Goal: Share content: Share content

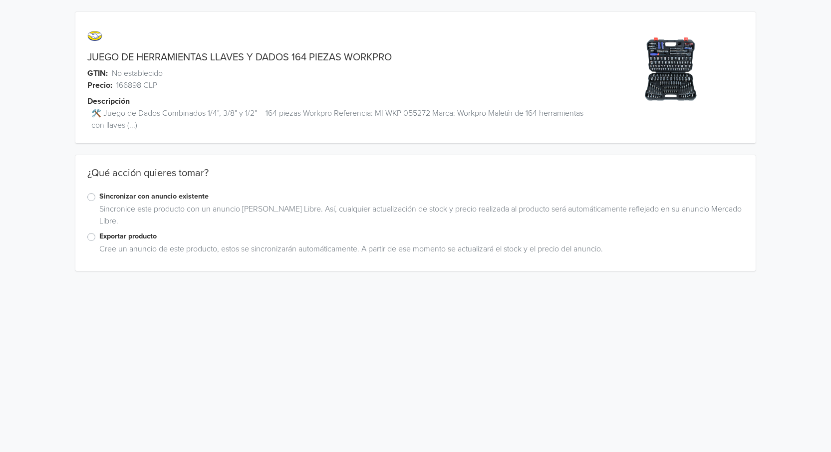
click at [99, 240] on label "Exportar producto" at bounding box center [421, 236] width 645 height 11
click at [0, 0] on input "Exportar producto" at bounding box center [0, 0] width 0 height 0
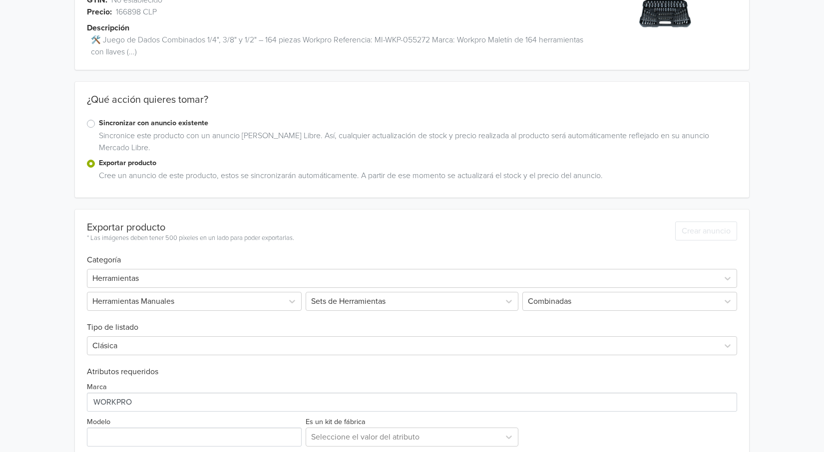
scroll to position [167, 0]
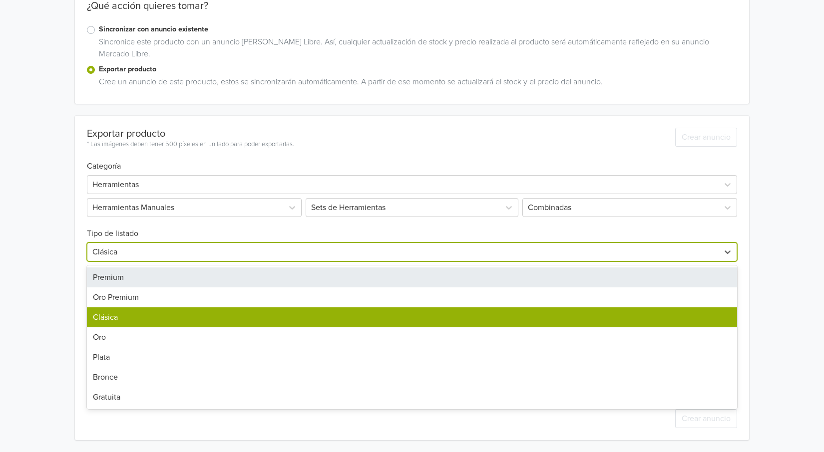
click at [121, 253] on div at bounding box center [402, 252] width 621 height 14
click at [123, 270] on div "Premium" at bounding box center [412, 278] width 650 height 20
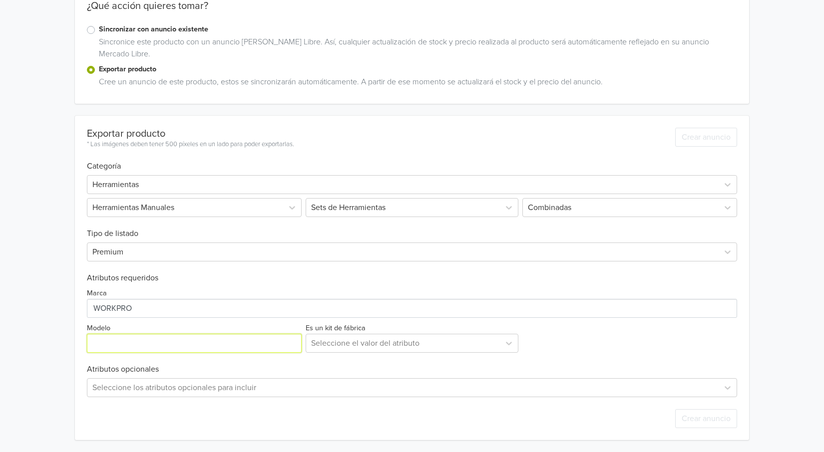
click at [135, 340] on input "Modelo" at bounding box center [194, 343] width 215 height 19
drag, startPoint x: 132, startPoint y: 343, endPoint x: 146, endPoint y: 353, distance: 16.5
click at [133, 343] on input "Modelo" at bounding box center [194, 343] width 215 height 19
type input "Dados Combinados"
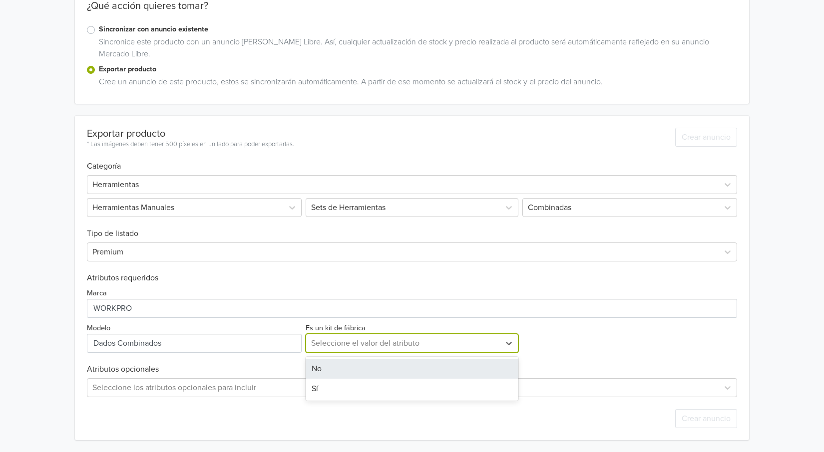
click at [498, 345] on div "Seleccione el valor del atributo" at bounding box center [403, 344] width 194 height 18
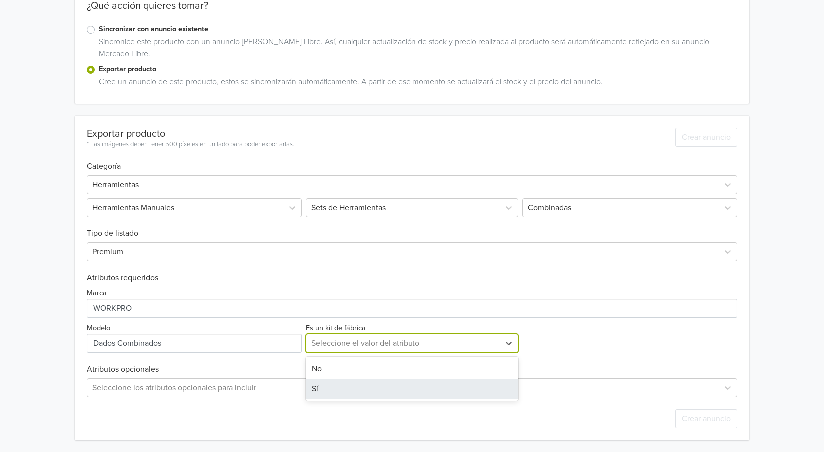
click at [422, 389] on div "Sí" at bounding box center [412, 389] width 213 height 20
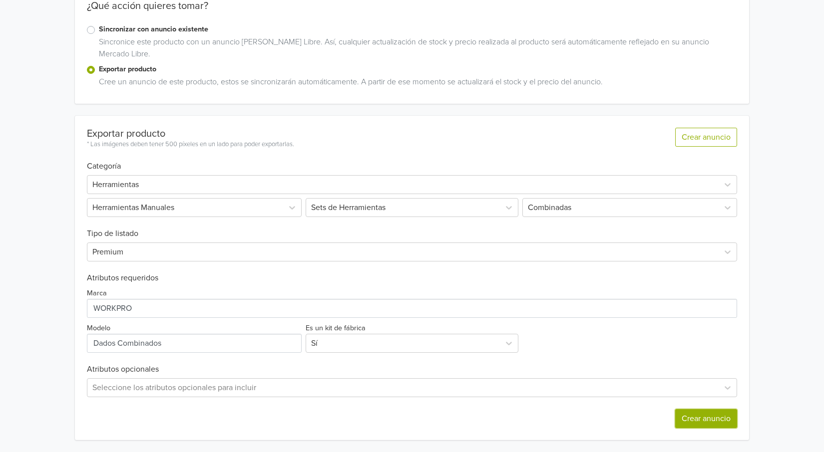
click at [709, 414] on button "Crear anuncio" at bounding box center [706, 418] width 62 height 19
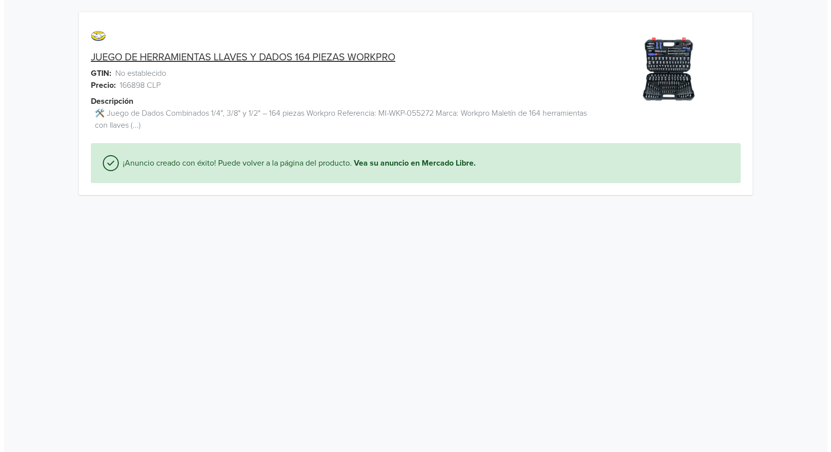
scroll to position [0, 0]
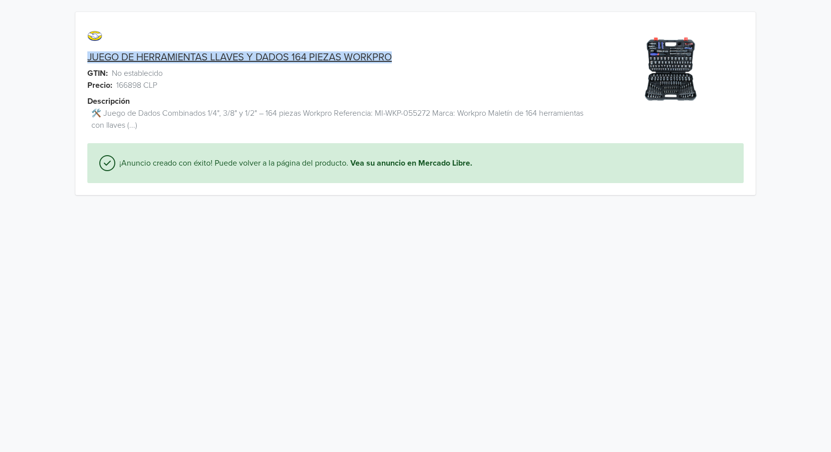
drag, startPoint x: 86, startPoint y: 54, endPoint x: 416, endPoint y: 52, distance: 330.0
click at [416, 52] on div "JUEGO DE HERRAMIENTAS LLAVES Y DADOS 164 PIEZAS WORKPRO" at bounding box center [330, 57] width 510 height 12
copy link "JUEGO DE HERRAMIENTAS LLAVES Y DADOS 164 PIEZAS WORKPRO"
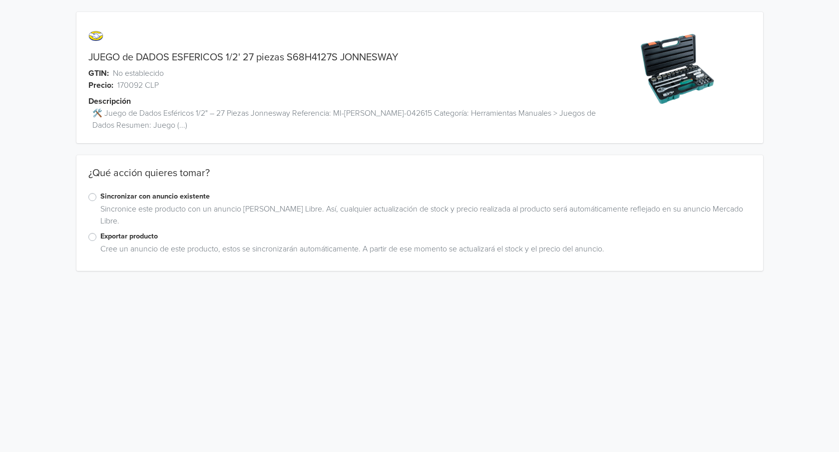
click at [100, 239] on label "Exportar producto" at bounding box center [425, 236] width 651 height 11
click at [0, 0] on input "Exportar producto" at bounding box center [0, 0] width 0 height 0
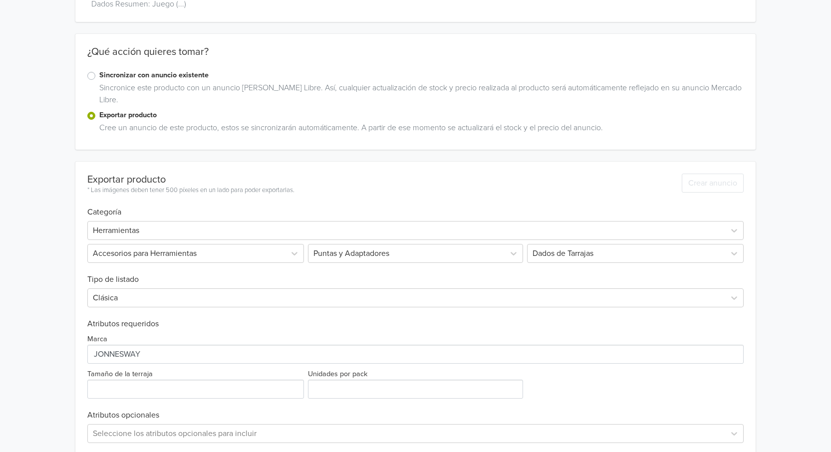
scroll to position [150, 0]
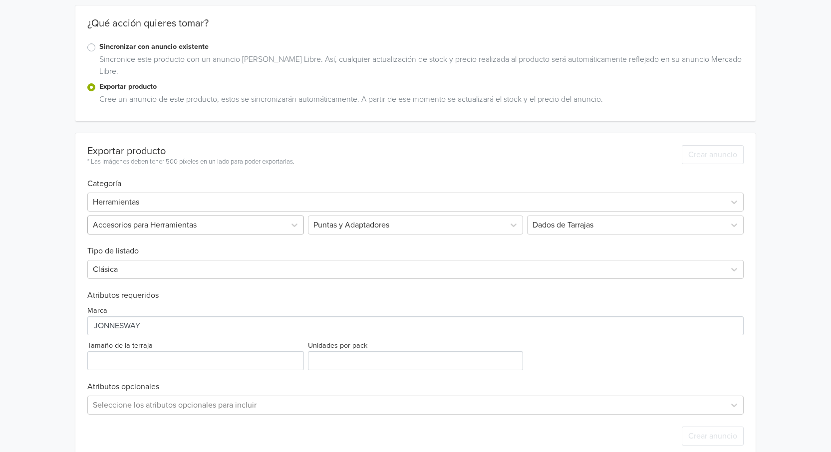
click at [223, 228] on div at bounding box center [187, 225] width 188 height 14
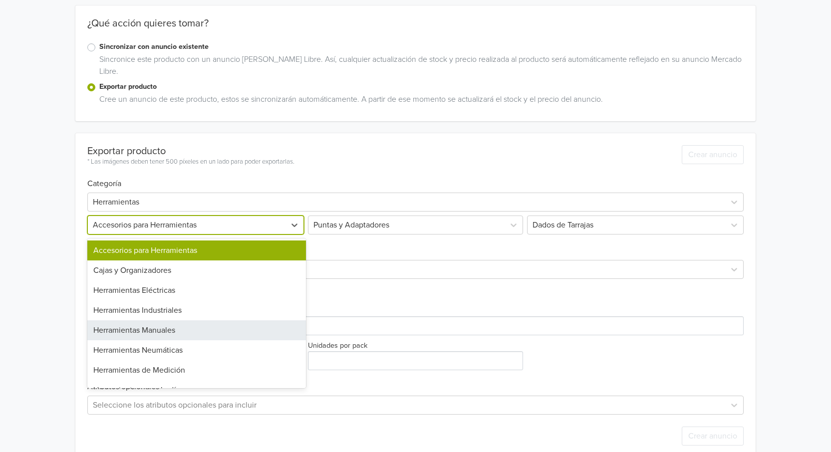
click at [203, 324] on div "Herramientas Manuales" at bounding box center [196, 331] width 219 height 20
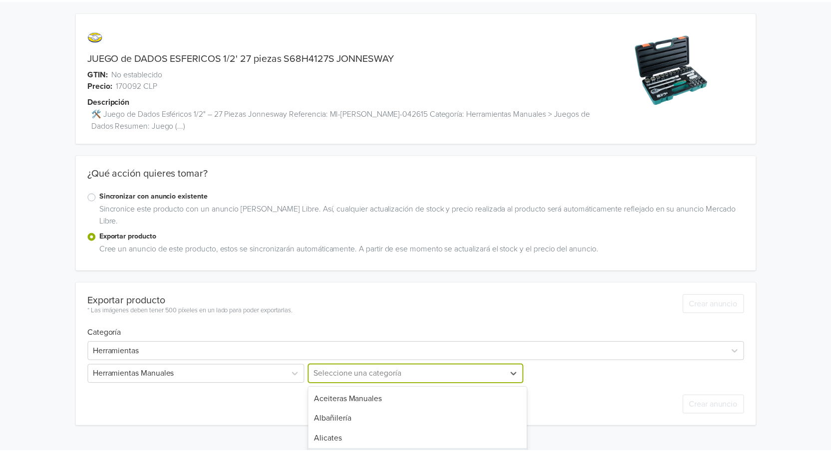
scroll to position [86, 0]
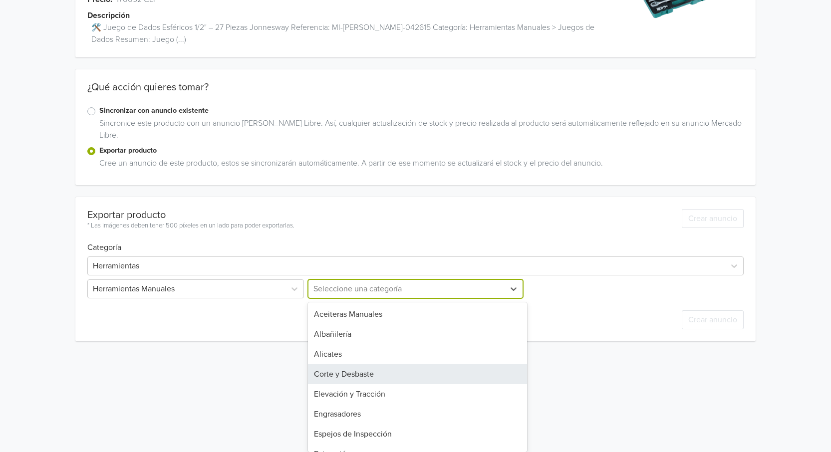
click at [446, 299] on div "19 results available. Use Up and Down to choose options, press Enter to select …" at bounding box center [415, 289] width 219 height 19
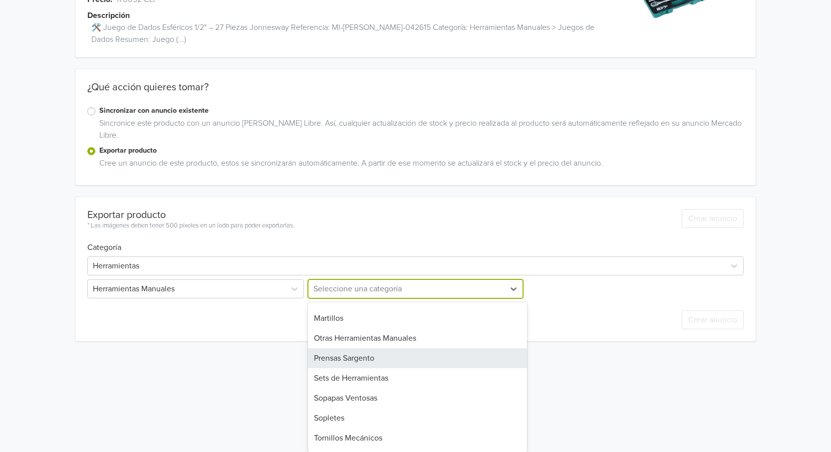
scroll to position [200, 0]
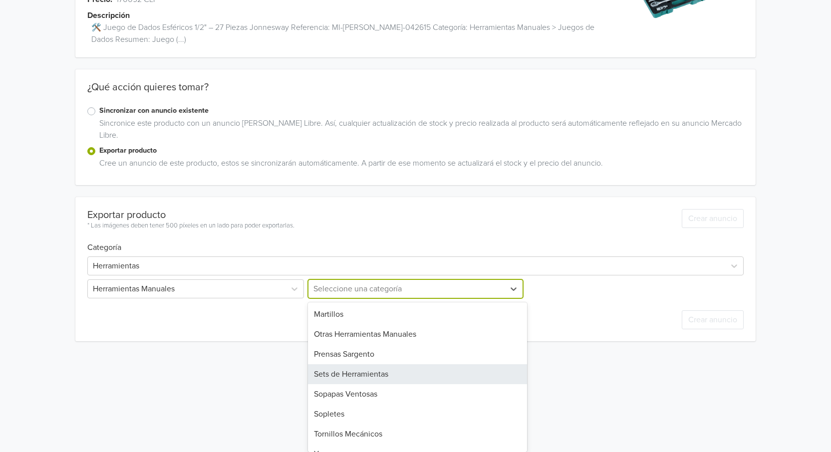
click at [381, 378] on div "Sets de Herramientas" at bounding box center [417, 374] width 219 height 20
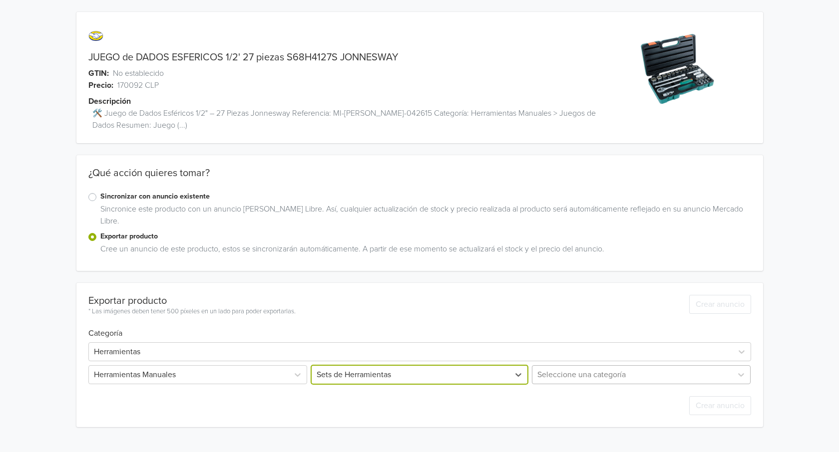
click at [595, 377] on div "Seleccione una categoría" at bounding box center [640, 374] width 221 height 19
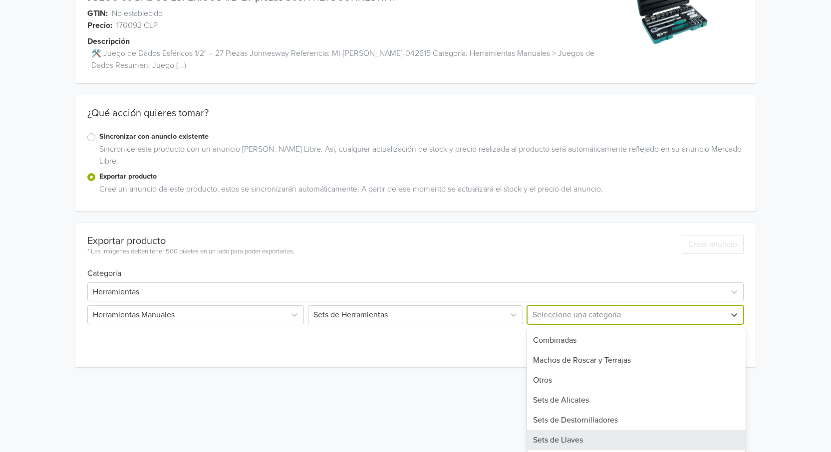
click at [599, 442] on div "Sets de Llaves" at bounding box center [636, 440] width 219 height 20
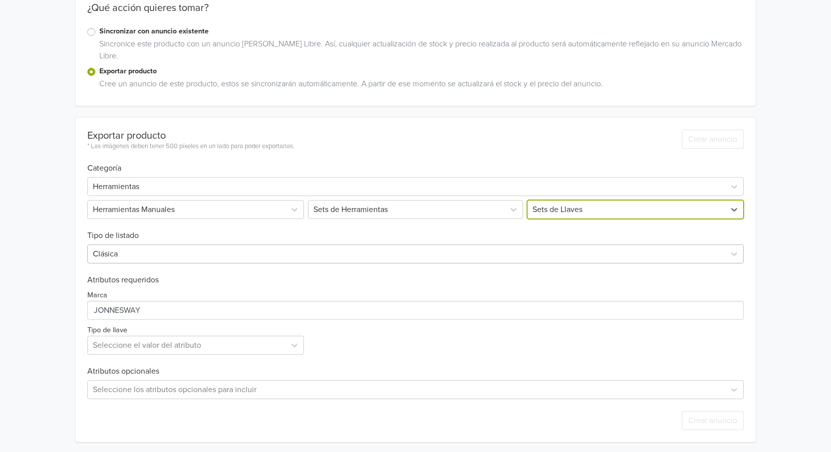
scroll to position [167, 0]
click at [126, 254] on div at bounding box center [407, 252] width 628 height 14
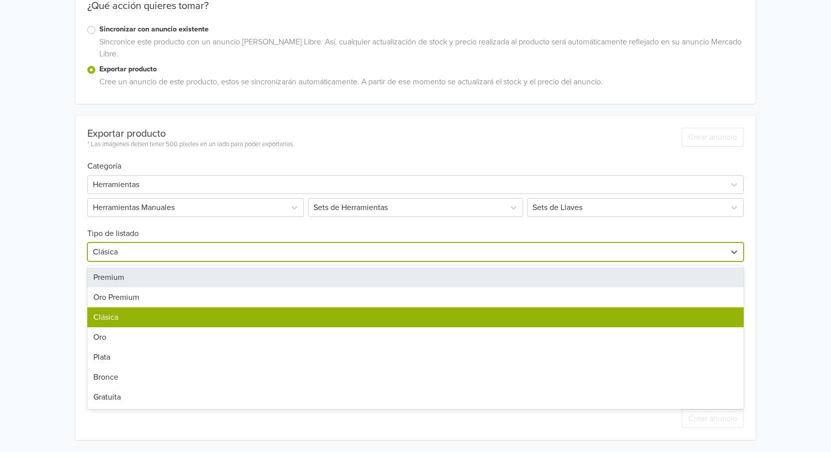
click at [126, 275] on div "Premium" at bounding box center [415, 278] width 657 height 20
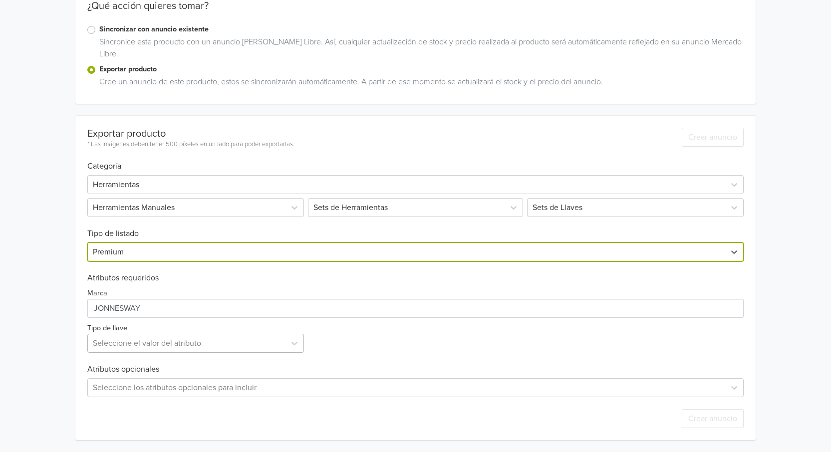
click at [285, 345] on div "Seleccione el valor del atributo" at bounding box center [187, 344] width 198 height 18
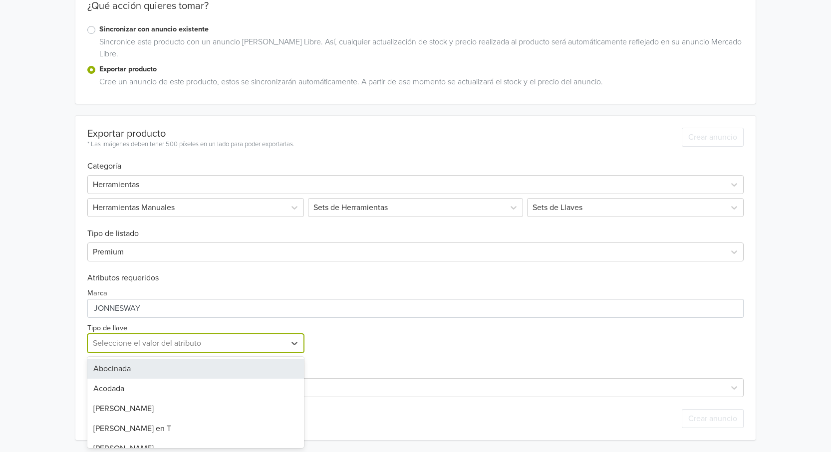
click at [283, 343] on div "Seleccione el valor del atributo" at bounding box center [187, 344] width 198 height 18
type input "TUBO"
click at [263, 373] on div "Tubo" at bounding box center [195, 369] width 217 height 20
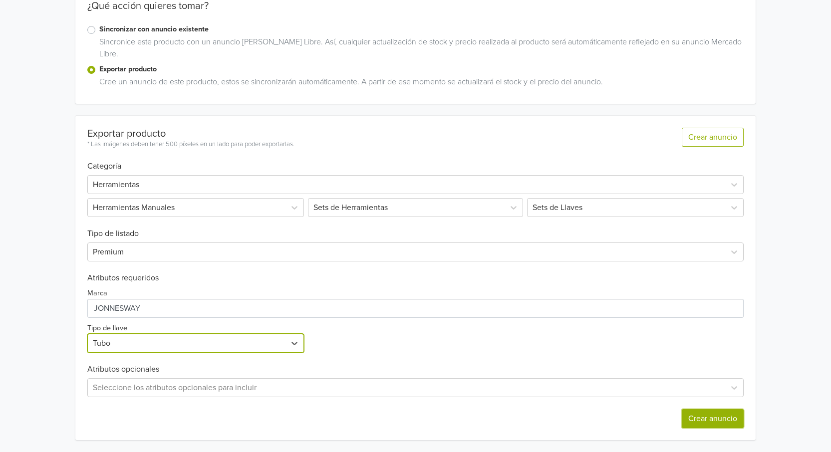
click at [729, 414] on button "Crear anuncio" at bounding box center [713, 418] width 62 height 19
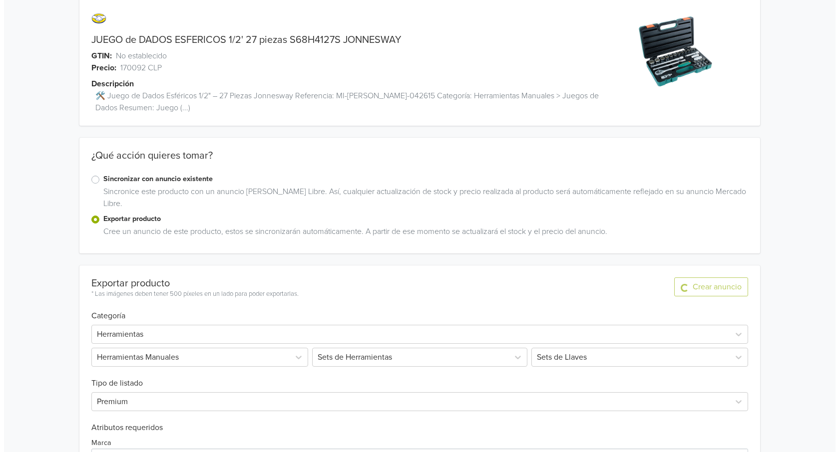
scroll to position [0, 0]
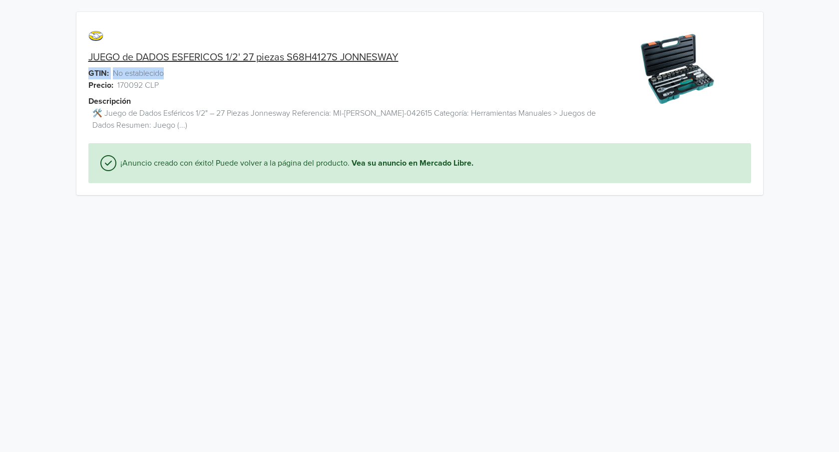
drag, startPoint x: 86, startPoint y: 63, endPoint x: 218, endPoint y: 90, distance: 134.0
click at [213, 71] on div "JUEGO de DADOS ESFERICOS 1/2' 27 piezas S68H4127S JONNESWAY GTIN: No establecid…" at bounding box center [333, 83] width 515 height 119
click at [354, 102] on div "Descripción 🛠️ Juego de Dados Esféricos 1/2" – 27 Piezas Jonnesway Referencia: …" at bounding box center [345, 119] width 515 height 48
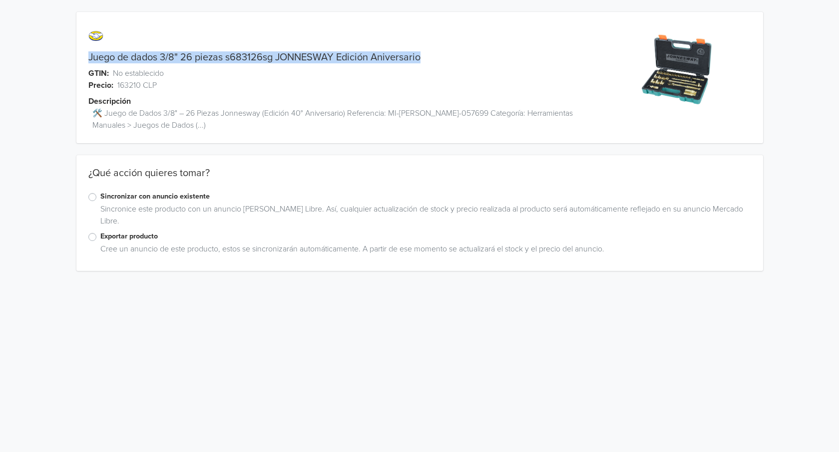
drag, startPoint x: 91, startPoint y: 57, endPoint x: 428, endPoint y: 55, distance: 337.0
click at [428, 55] on div "Juego de dados 3/8" 26 piezas s683126sg JONNESWAY Edición Aniversario" at bounding box center [333, 57] width 515 height 12
copy link "Juego de dados 3/8" 26 piezas s683126sg JONNESWAY Edición Aniversario"
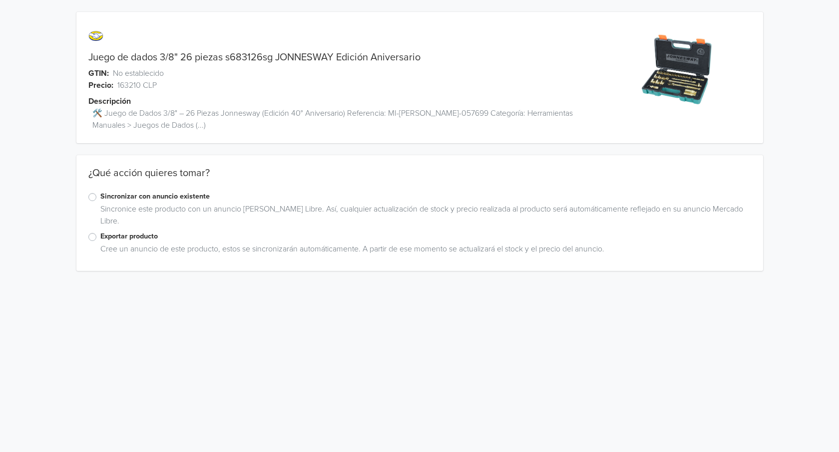
click at [100, 236] on label "Exportar producto" at bounding box center [425, 236] width 651 height 11
click at [0, 0] on input "Exportar producto" at bounding box center [0, 0] width 0 height 0
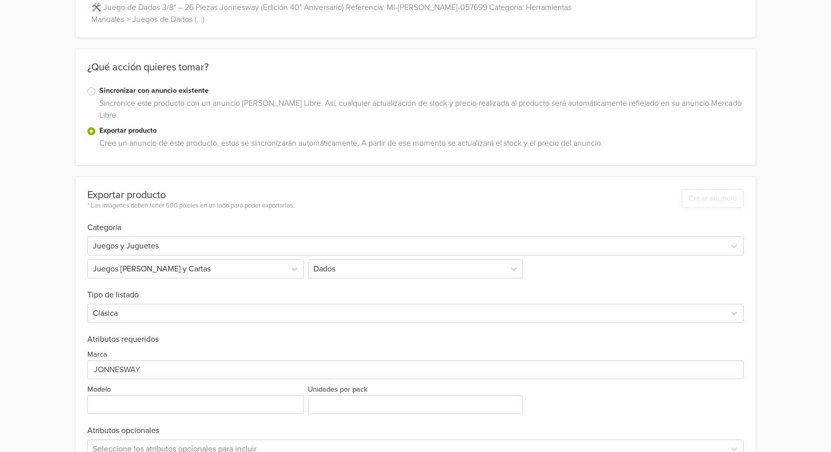
scroll to position [167, 0]
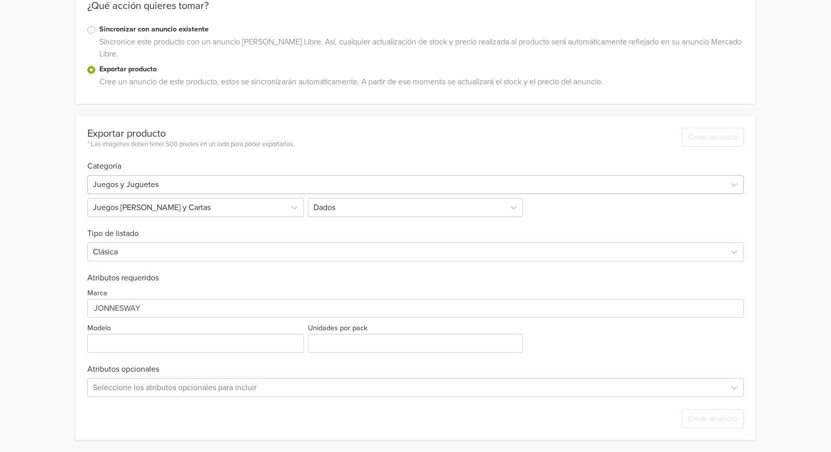
click at [143, 185] on div at bounding box center [407, 185] width 628 height 14
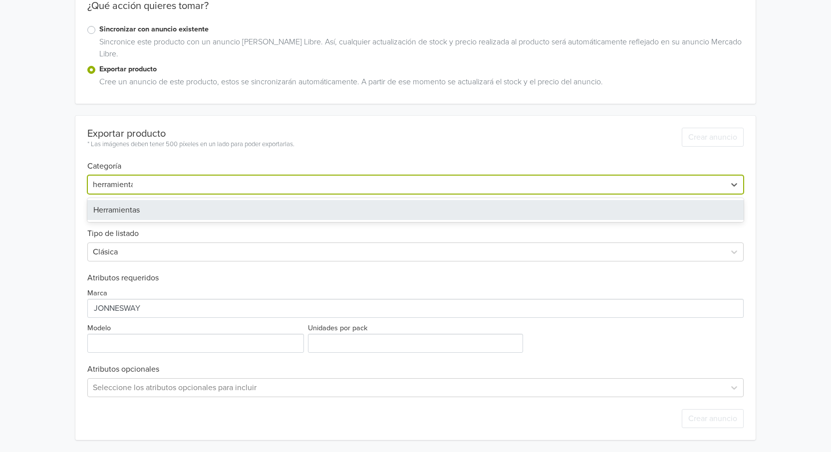
type input "herramientas"
click at [134, 206] on div "Herramientas" at bounding box center [415, 210] width 657 height 20
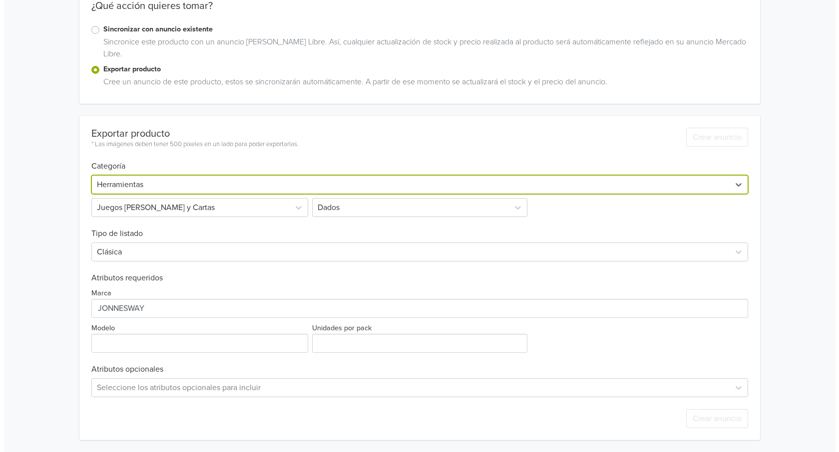
scroll to position [0, 0]
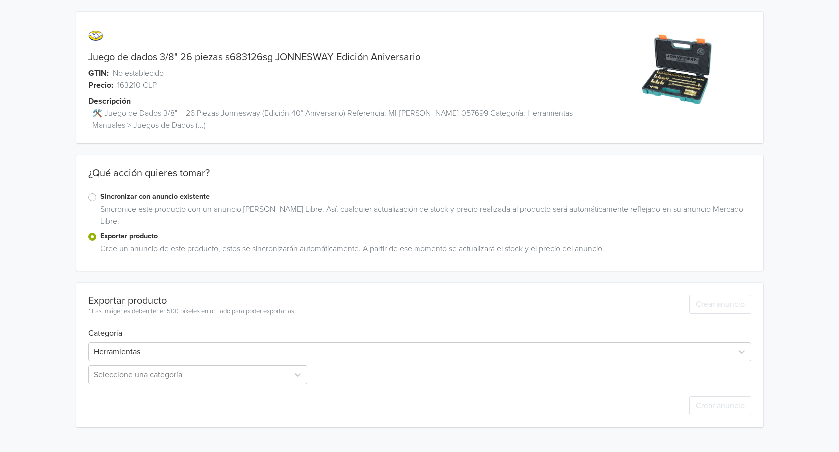
click at [133, 207] on div "Sincronice este producto con un anuncio [PERSON_NAME] Libre. Así, cualquier act…" at bounding box center [423, 217] width 655 height 28
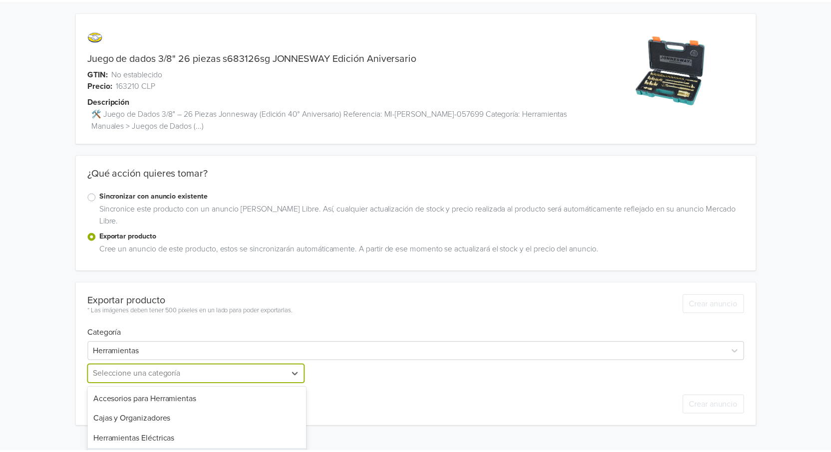
scroll to position [86, 0]
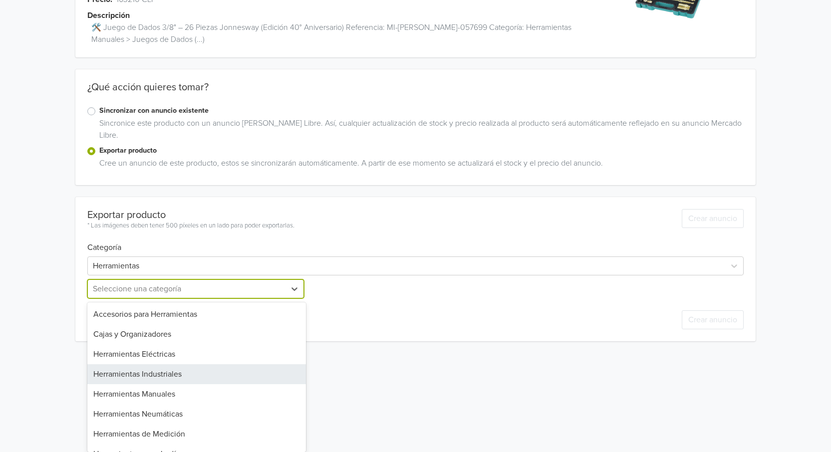
click at [148, 299] on div "9 results available. Use Up and Down to choose options, press Enter to select t…" at bounding box center [196, 289] width 219 height 19
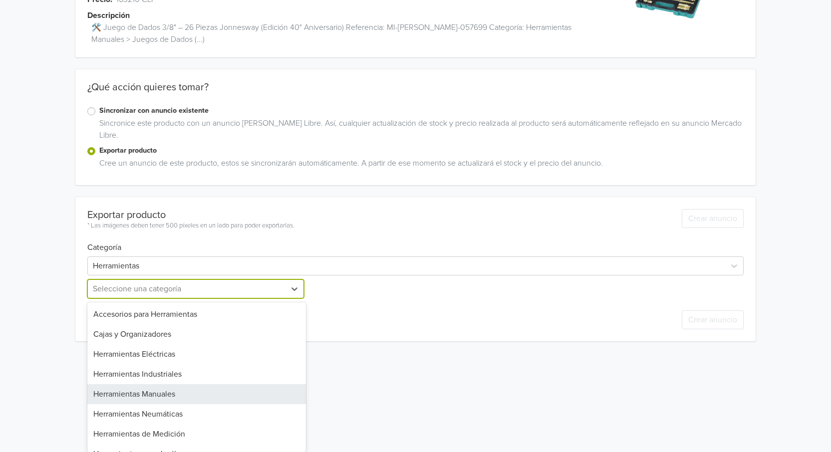
scroll to position [34, 0]
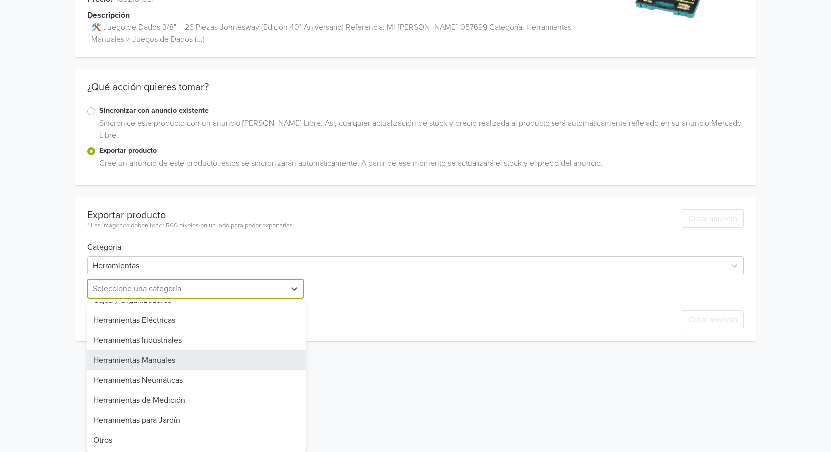
click at [189, 363] on div "Herramientas Manuales" at bounding box center [196, 361] width 219 height 20
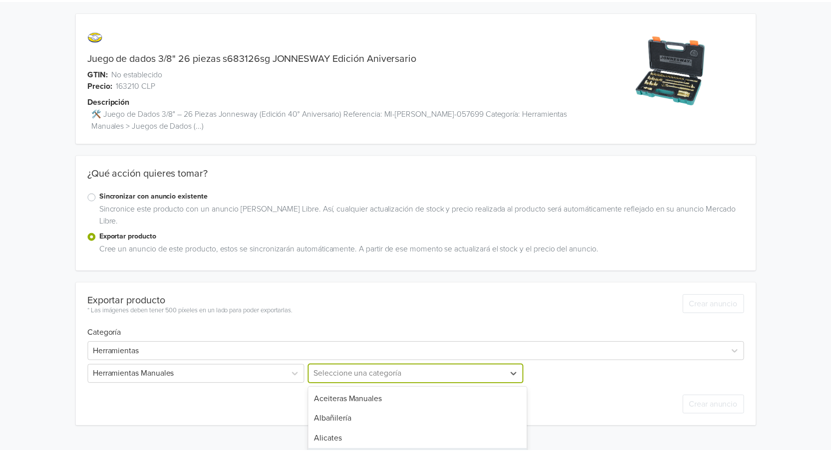
scroll to position [86, 0]
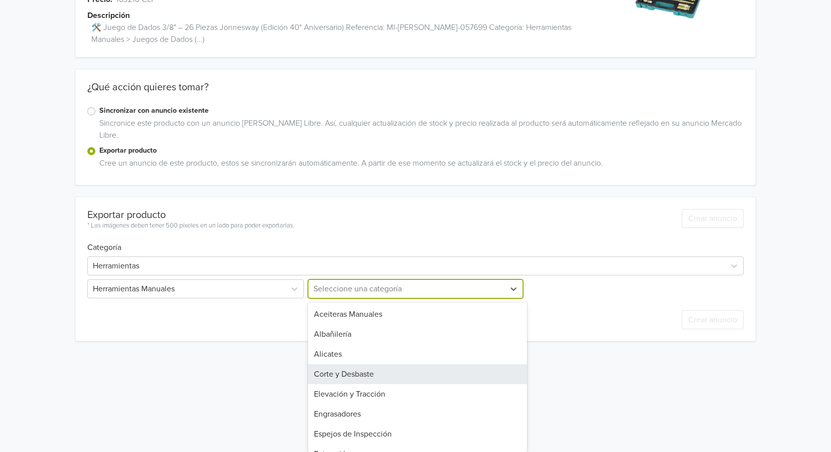
click at [440, 299] on div "19 results available. Use Up and Down to choose options, press Enter to select …" at bounding box center [415, 289] width 219 height 19
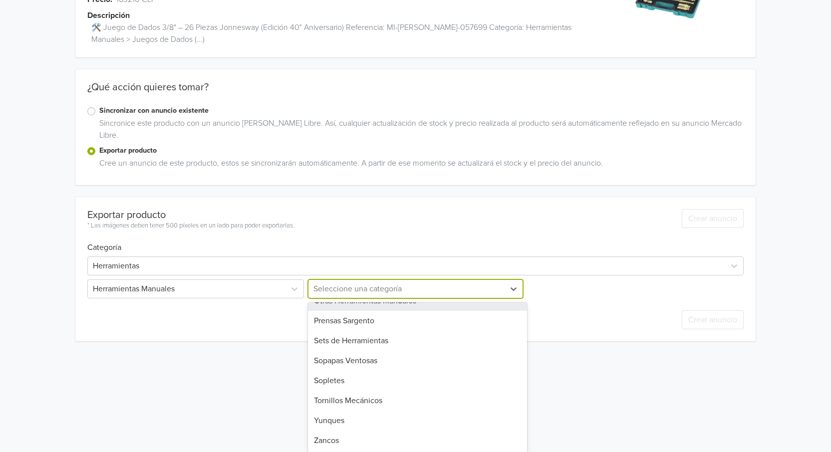
scroll to position [234, 0]
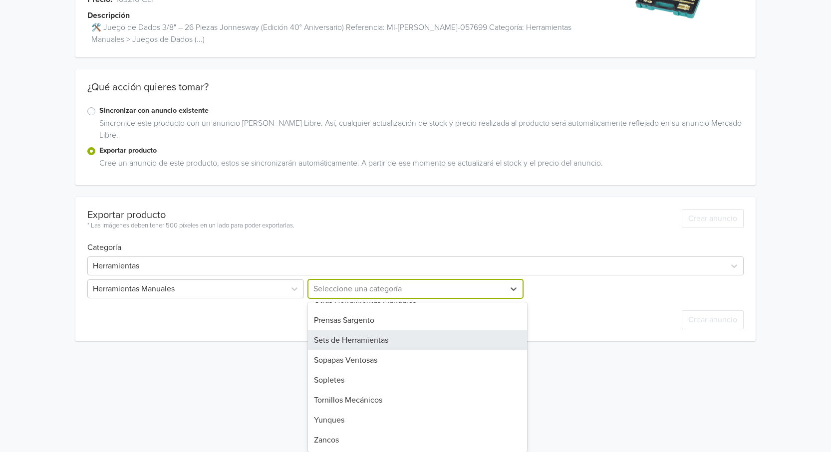
click at [368, 338] on div "Sets de Herramientas" at bounding box center [417, 341] width 219 height 20
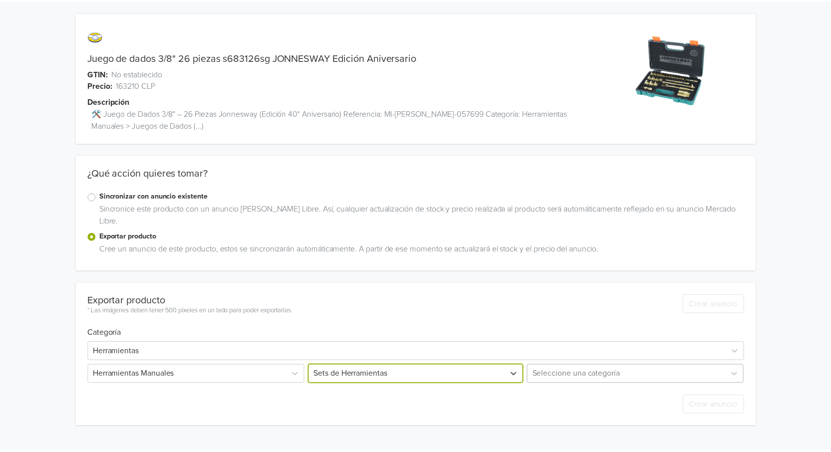
scroll to position [60, 0]
click at [591, 374] on div "Seleccione una categoría" at bounding box center [634, 374] width 219 height 19
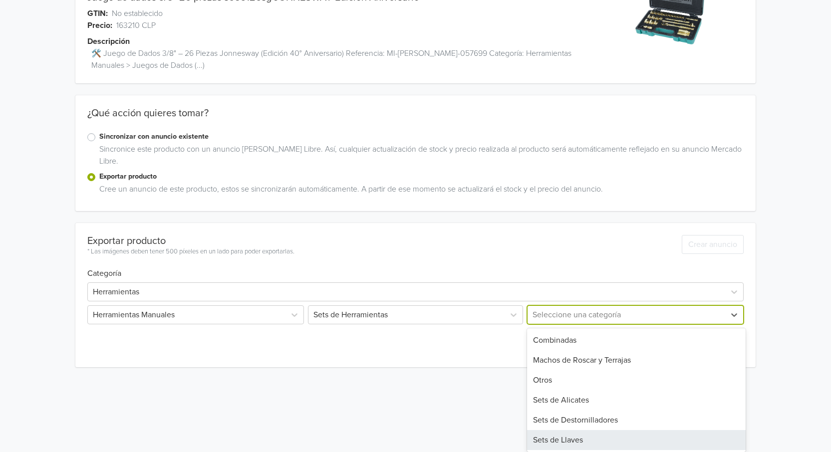
click at [550, 439] on div "Sets de Llaves" at bounding box center [636, 440] width 219 height 20
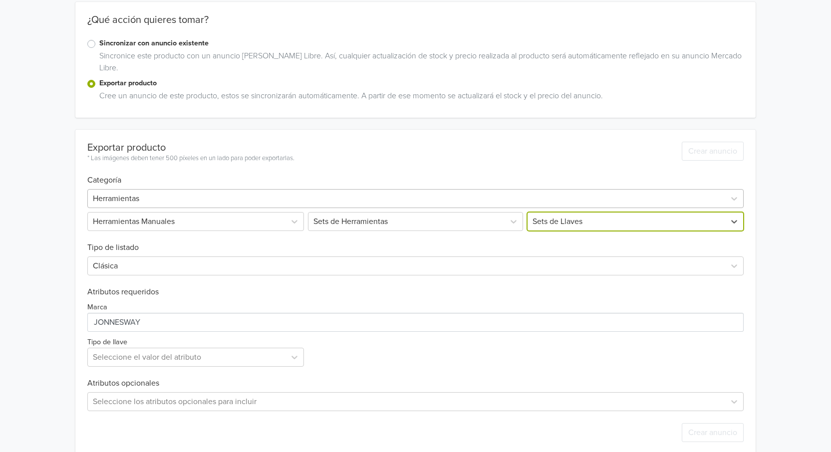
scroll to position [167, 0]
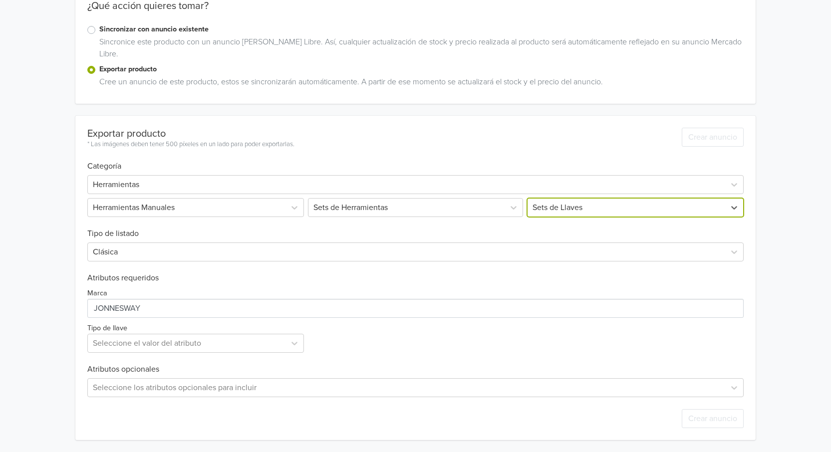
click at [133, 265] on div "Exportar producto * Las imágenes deben tener 500 píxeles en un lado para poder …" at bounding box center [415, 278] width 657 height 325
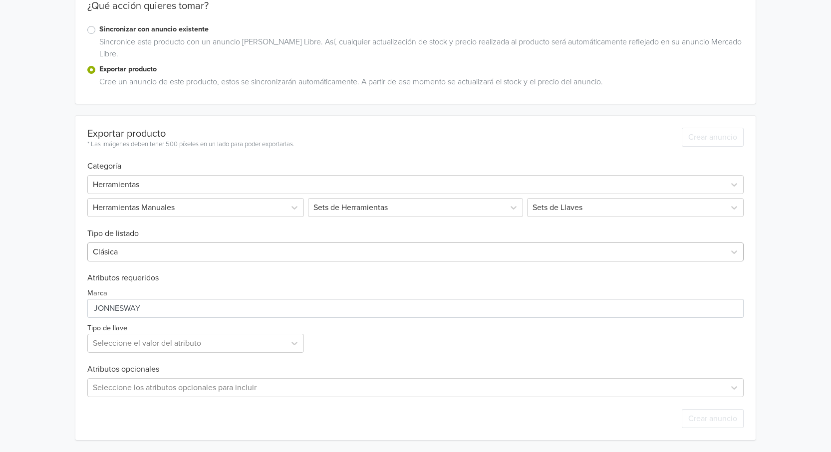
click at [134, 258] on div at bounding box center [407, 252] width 628 height 14
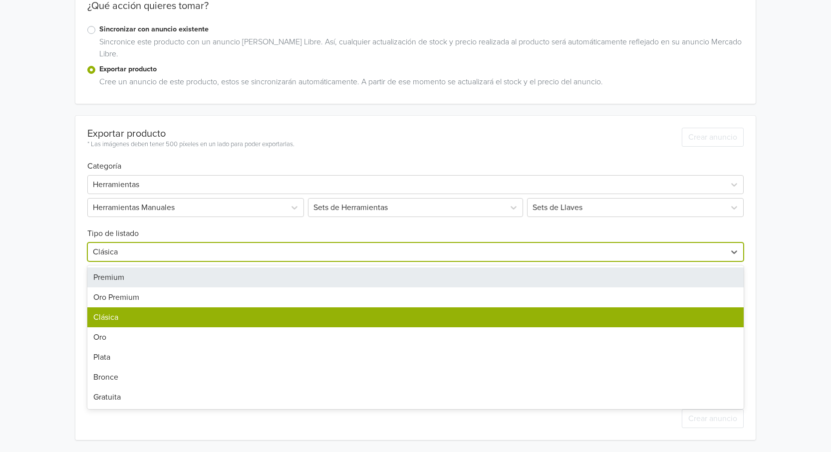
click at [121, 275] on div "Premium" at bounding box center [415, 278] width 657 height 20
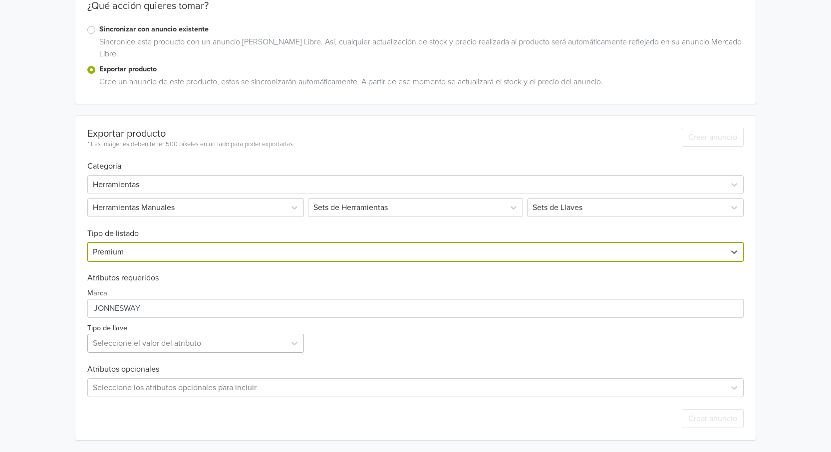
click at [219, 340] on div at bounding box center [187, 344] width 188 height 14
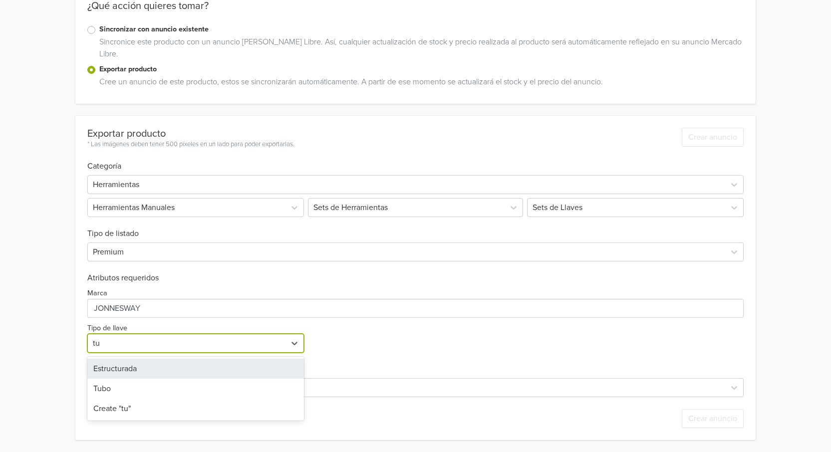
type input "tub"
click at [158, 366] on div "Tubo" at bounding box center [195, 369] width 217 height 20
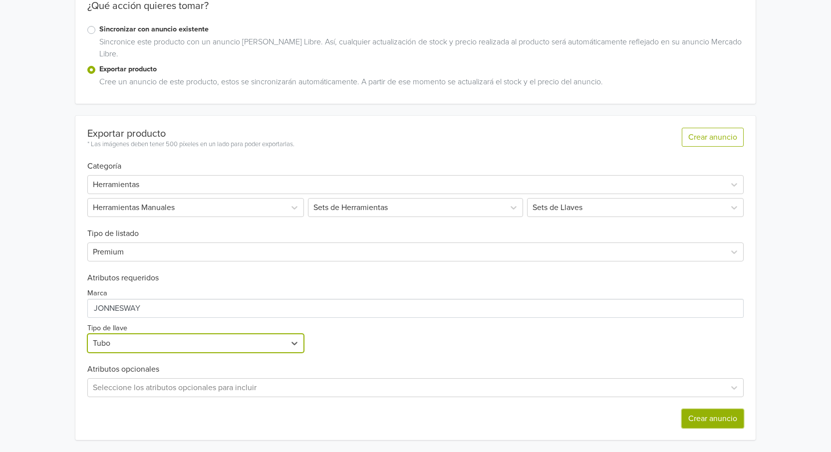
click at [721, 419] on button "Crear anuncio" at bounding box center [713, 418] width 62 height 19
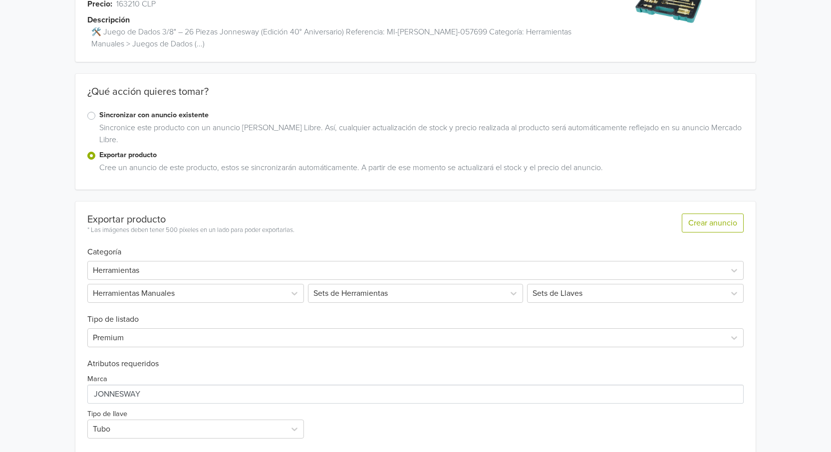
scroll to position [204, 0]
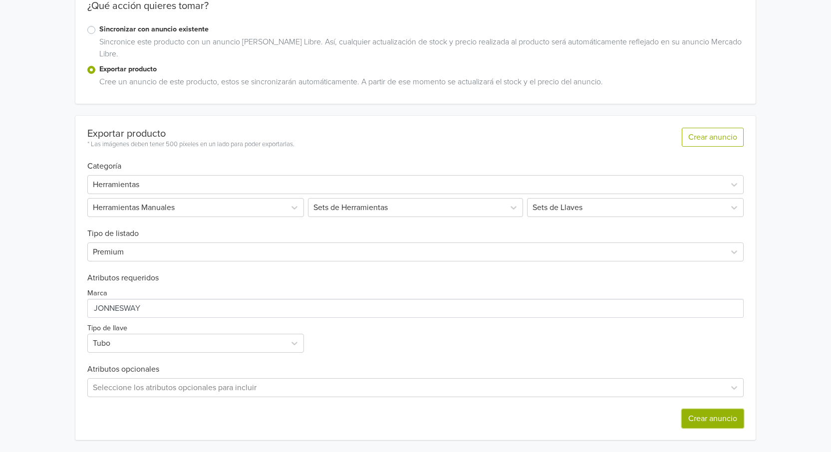
click at [718, 415] on button "Crear anuncio" at bounding box center [713, 418] width 62 height 19
